Goal: Information Seeking & Learning: Learn about a topic

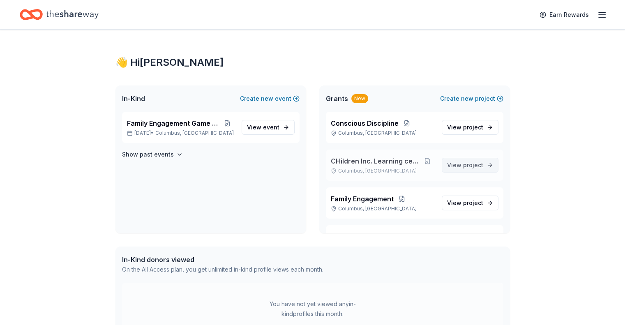
click at [463, 162] on span "project" at bounding box center [473, 165] width 20 height 7
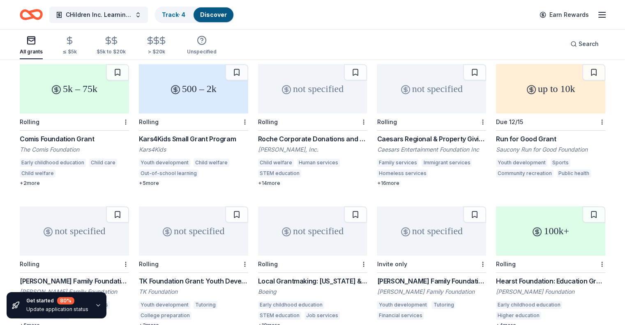
scroll to position [428, 0]
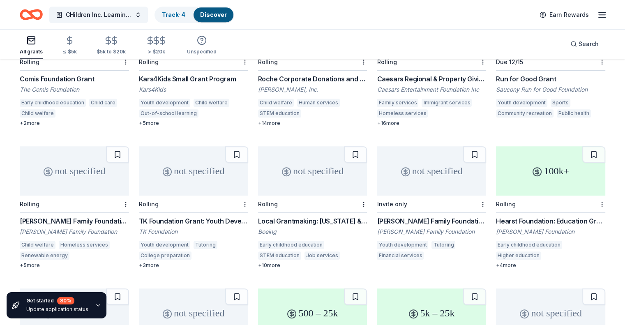
click at [207, 216] on div "TK Foundation Grant: Youth Development Grant" at bounding box center [193, 221] width 109 height 10
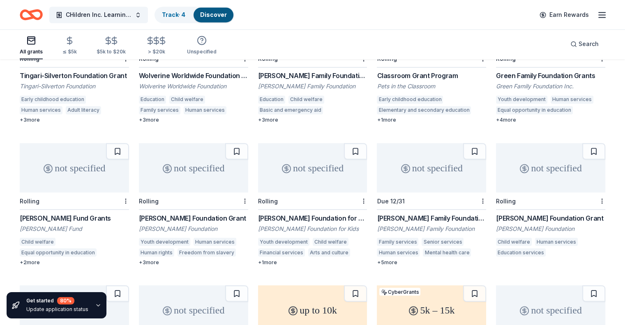
scroll to position [1567, 0]
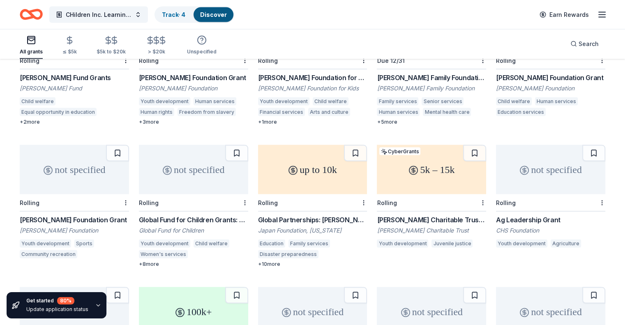
click at [418, 215] on div "Willis C. Helm Charitable Trust Grant" at bounding box center [431, 220] width 109 height 10
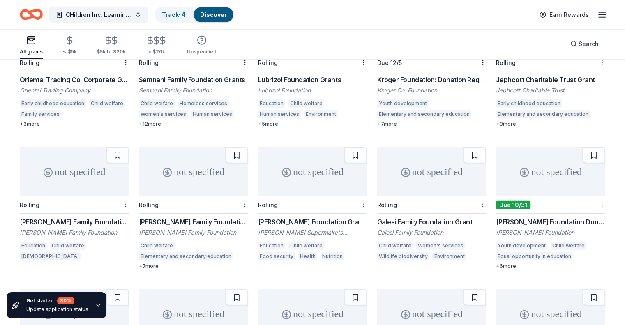
scroll to position [1885, 0]
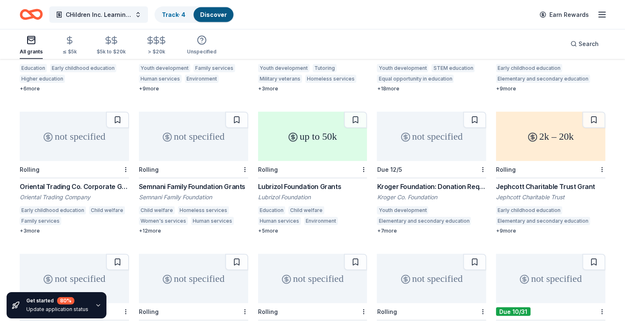
click at [322, 182] on div "Lubrizol Foundation Grants" at bounding box center [312, 187] width 109 height 10
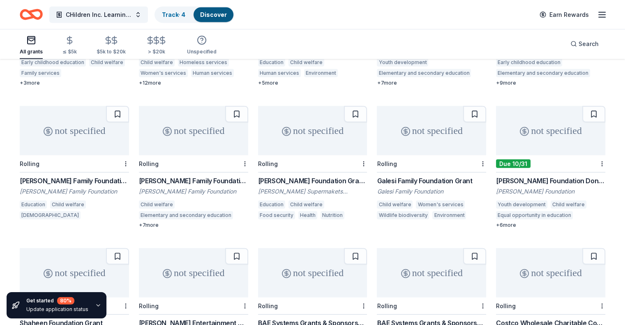
scroll to position [2035, 0]
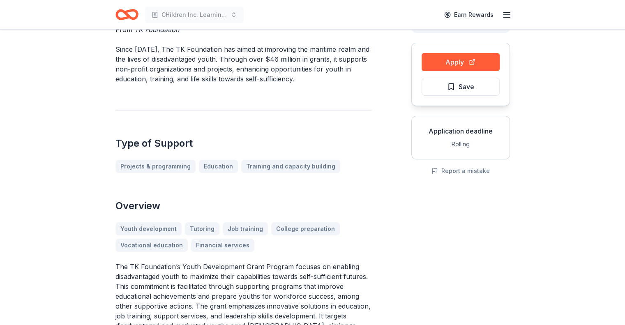
scroll to position [49, 0]
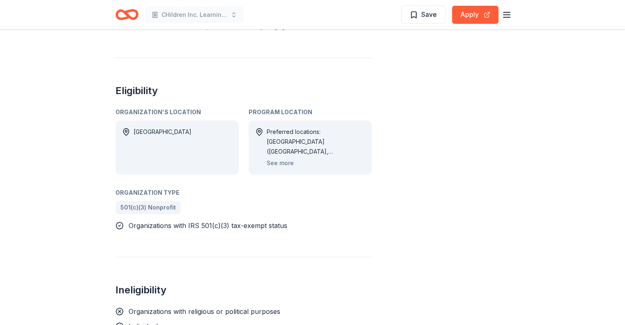
scroll to position [357, 0]
click at [289, 164] on button "See more" at bounding box center [280, 163] width 27 height 10
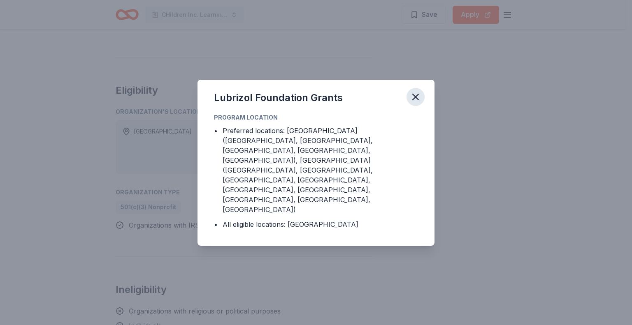
click at [418, 103] on icon "button" at bounding box center [416, 97] width 12 height 12
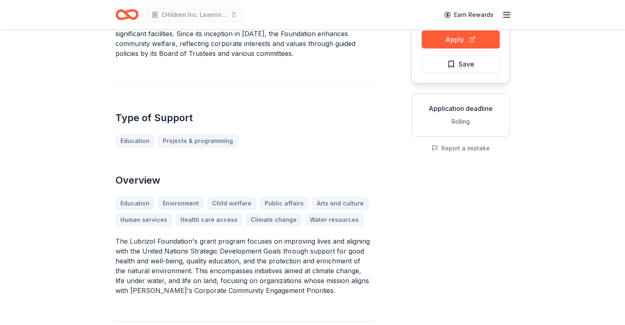
scroll to position [0, 0]
